Goal: Understand site structure: Understand site structure

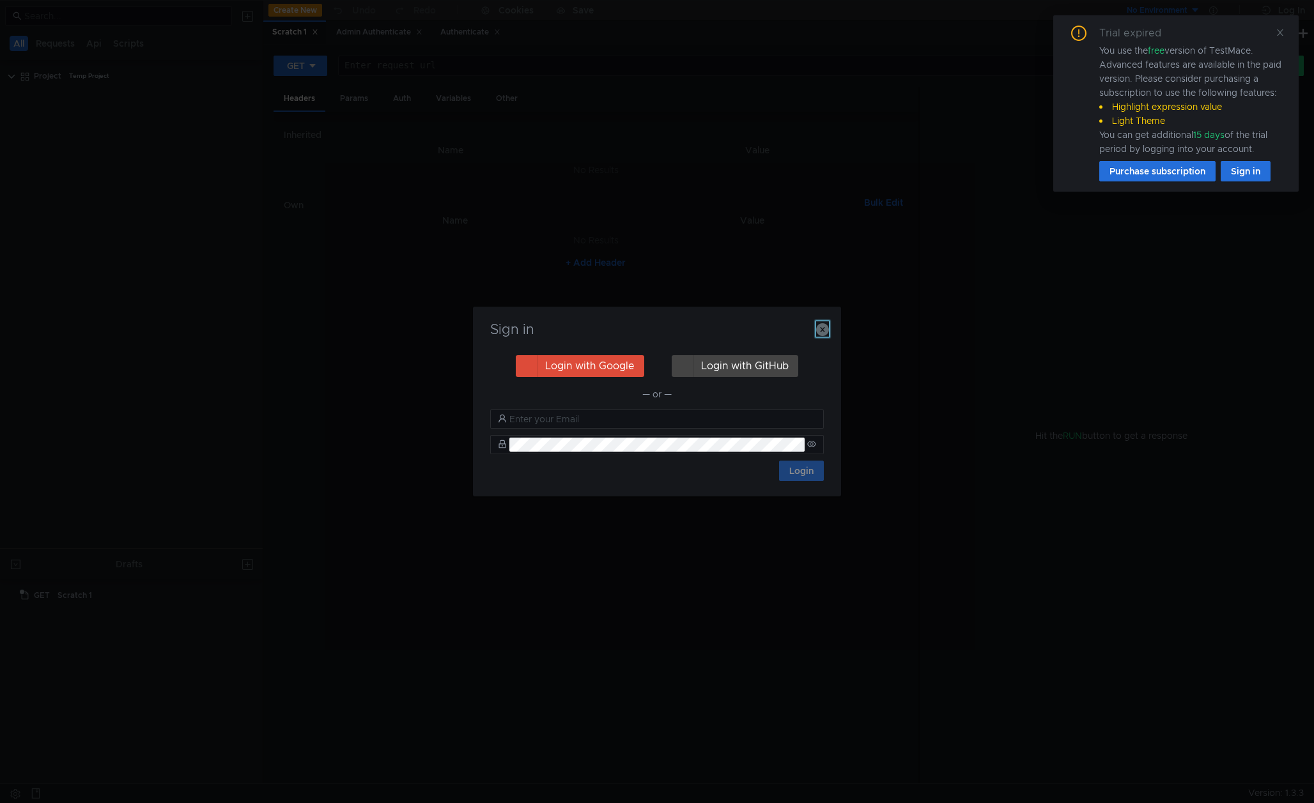
click at [824, 332] on icon "button" at bounding box center [822, 329] width 13 height 13
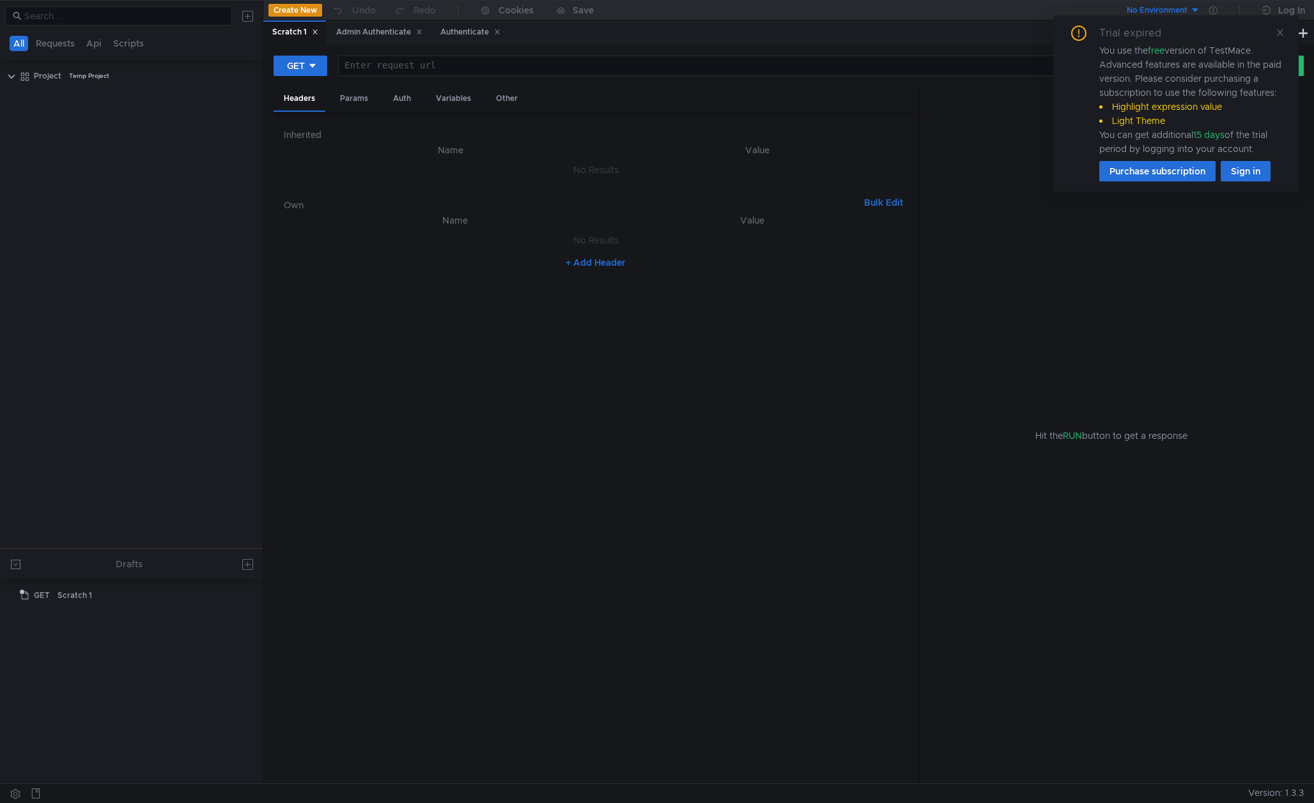
click at [166, 272] on tree-viewport "Project Temp Project" at bounding box center [131, 306] width 263 height 483
click at [1007, 346] on div "Hit the RUN button to get a response" at bounding box center [1111, 436] width 353 height 698
click at [1079, 39] on icon at bounding box center [1078, 33] width 15 height 15
click at [462, 505] on nz-table "Name Value No Results + Add Header" at bounding box center [596, 493] width 625 height 561
click at [107, 374] on tree-viewport "Project Temp Project" at bounding box center [131, 306] width 263 height 483
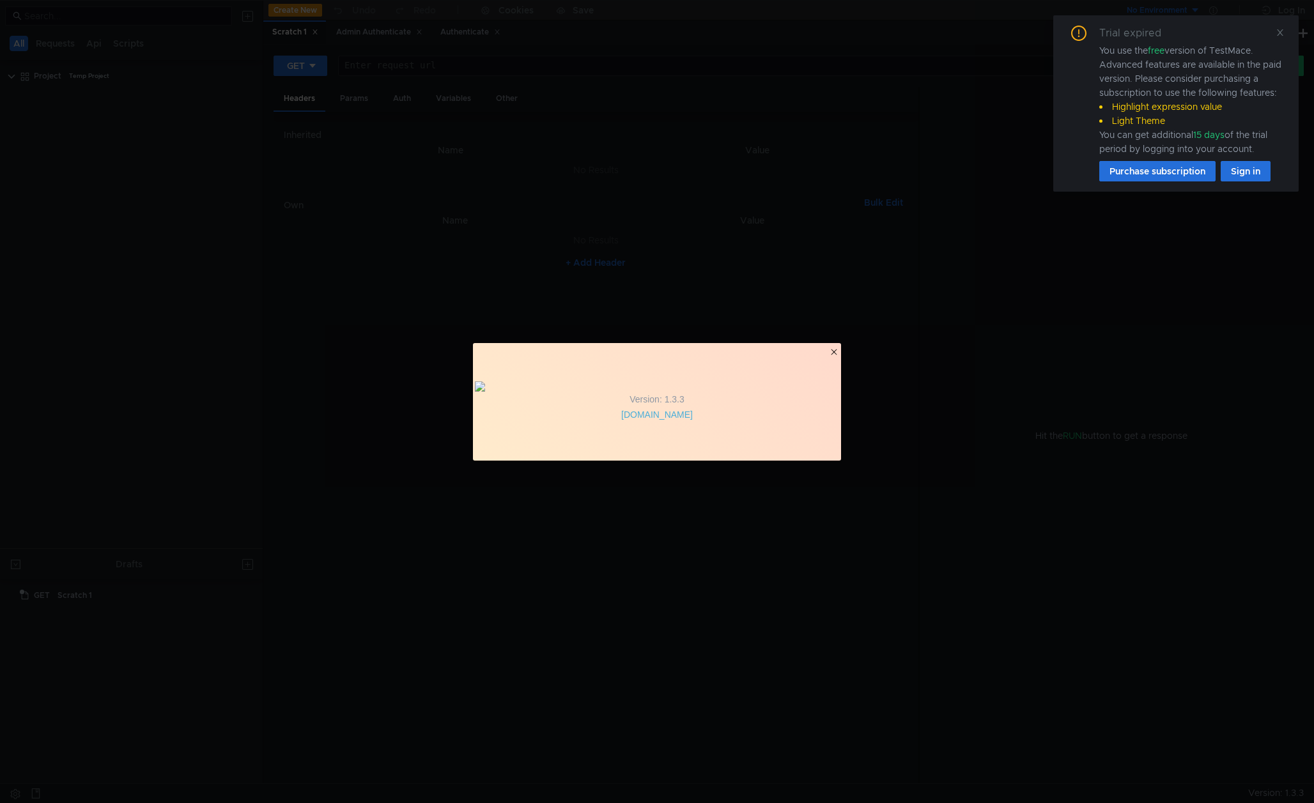
click at [740, 564] on div "Version: 1.3.3 [DOMAIN_NAME]" at bounding box center [657, 401] width 1314 height 803
click at [835, 347] on clr-icon "button" at bounding box center [834, 352] width 10 height 10
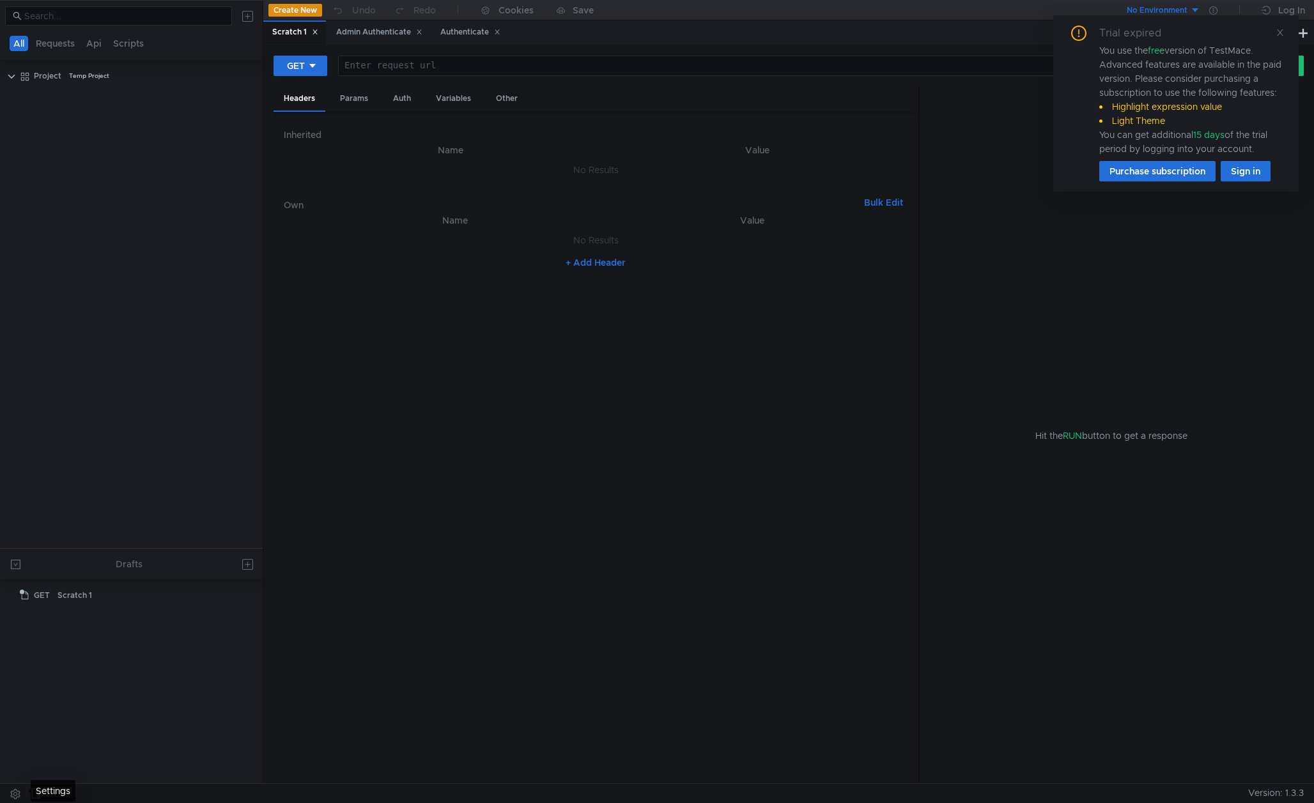
click at [13, 796] on button at bounding box center [15, 793] width 20 height 19
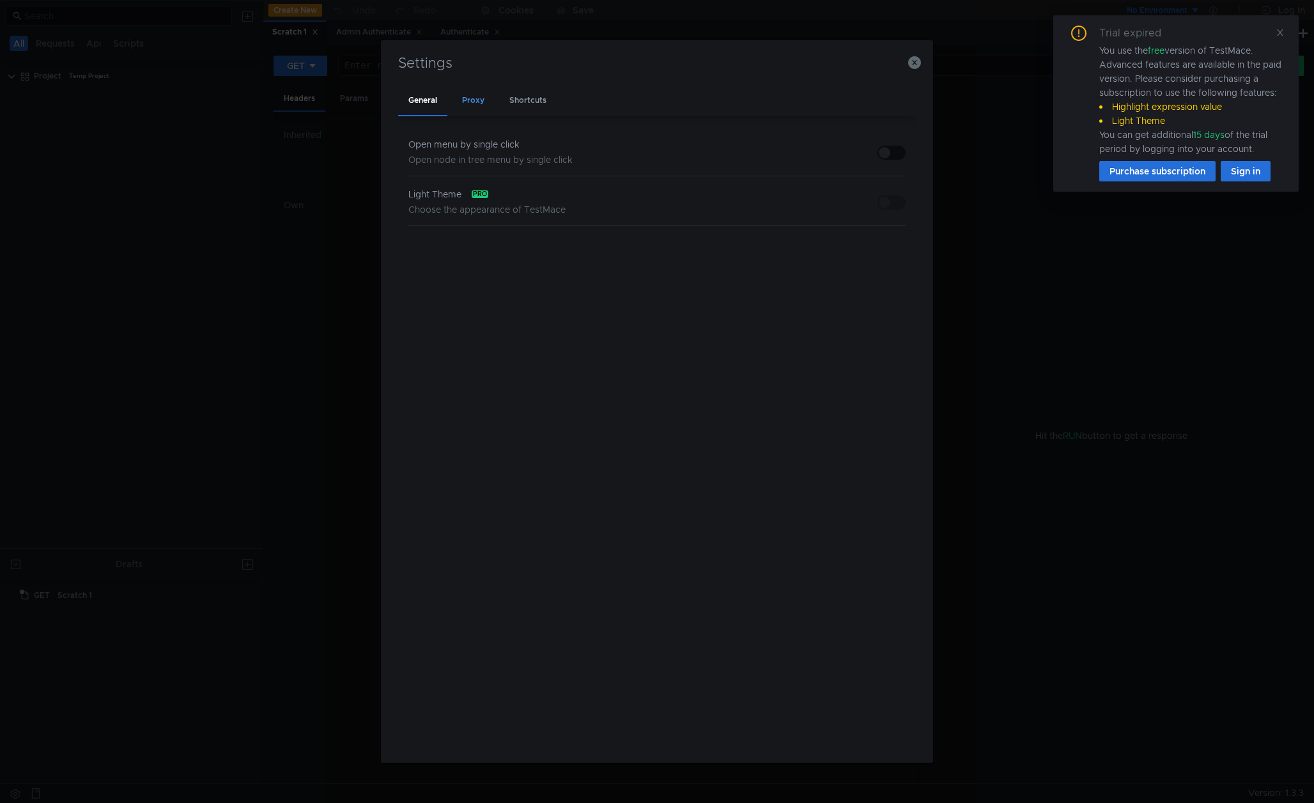
click at [479, 102] on div "Proxy" at bounding box center [473, 101] width 43 height 30
click at [532, 97] on div "Shortcuts" at bounding box center [528, 101] width 58 height 30
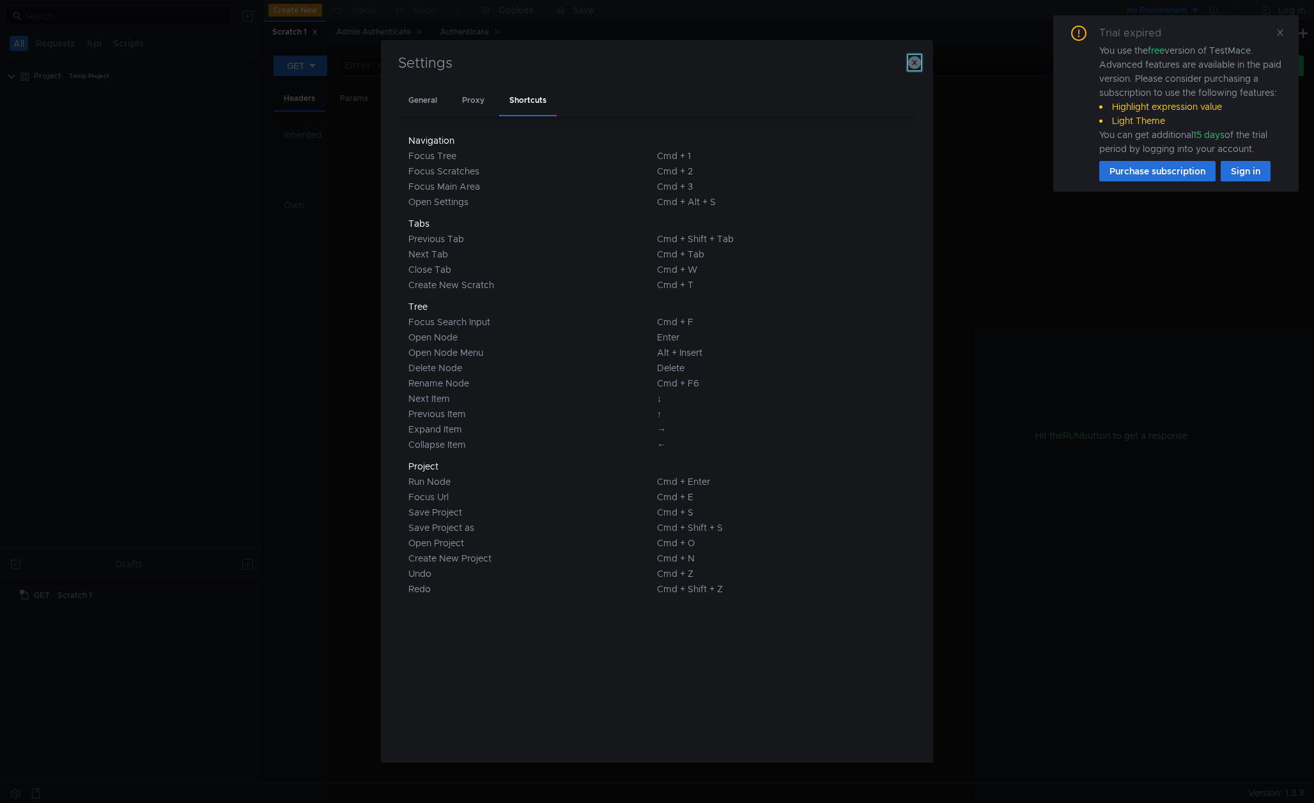
click at [914, 61] on icon "button" at bounding box center [914, 62] width 13 height 13
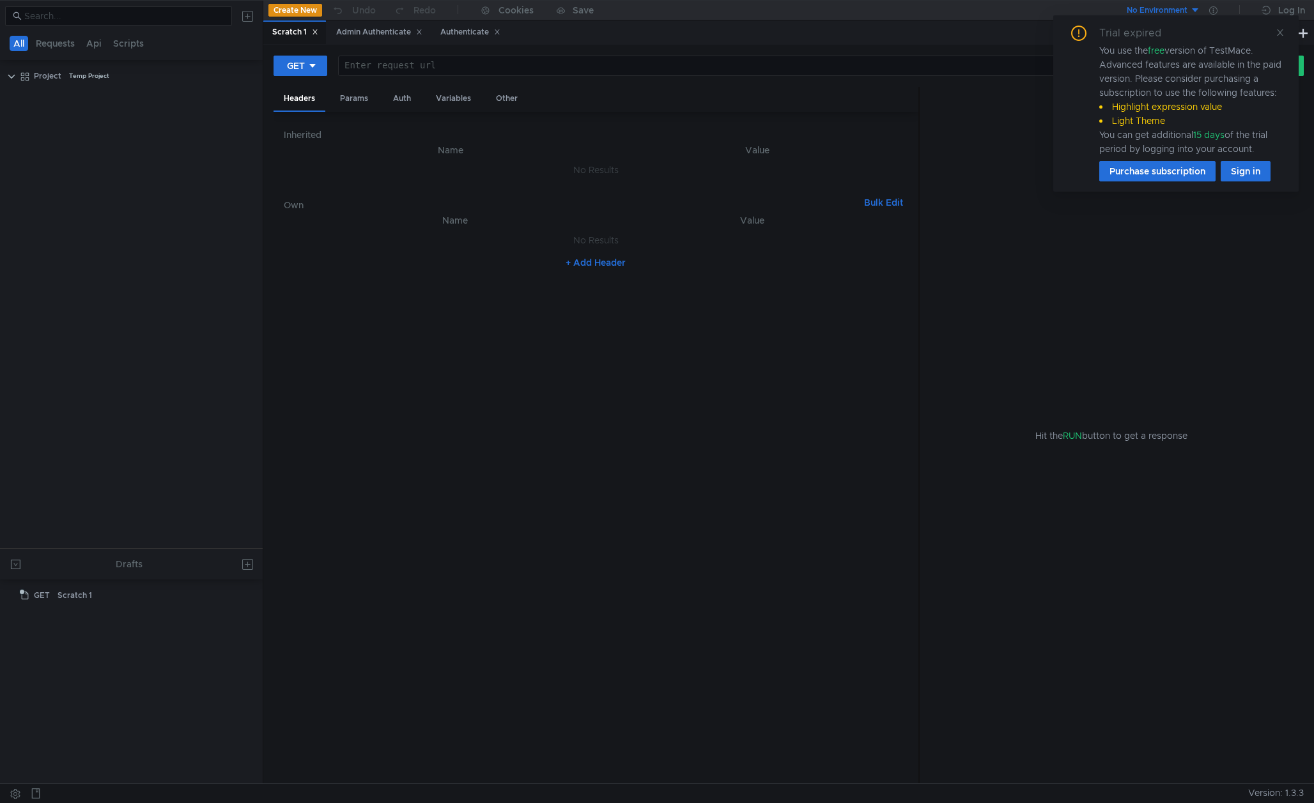
click at [529, 510] on nz-table "Name Value No Results + Add Header" at bounding box center [596, 493] width 625 height 561
click at [1287, 794] on span "Version: 1.3.3" at bounding box center [1276, 793] width 56 height 19
click at [1286, 795] on span "Version: 1.3.3" at bounding box center [1276, 793] width 56 height 19
click at [1270, 796] on span "Version: 1.3.3" at bounding box center [1276, 793] width 56 height 19
